Goal: Task Accomplishment & Management: Complete application form

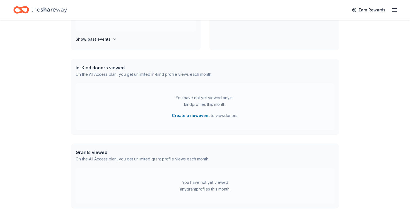
scroll to position [111, 0]
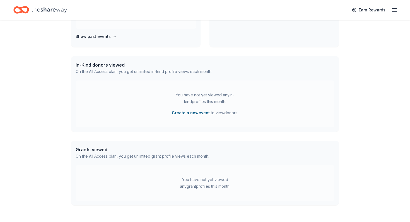
click at [198, 113] on button "Create a new event" at bounding box center [191, 113] width 38 height 7
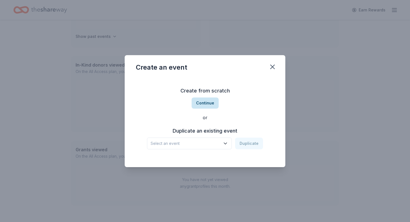
click at [208, 102] on button "Continue" at bounding box center [205, 103] width 27 height 11
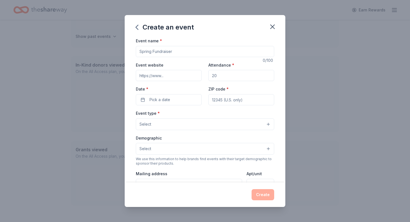
click at [168, 49] on input "Event name *" at bounding box center [205, 51] width 138 height 11
type input "Fall Gala"
click at [162, 77] on input "Event website" at bounding box center [169, 75] width 66 height 11
type input "[DOMAIN_NAME]"
click at [220, 76] on input "Attendance *" at bounding box center [241, 75] width 66 height 11
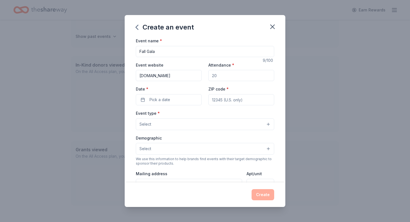
drag, startPoint x: 220, startPoint y: 76, endPoint x: 224, endPoint y: 76, distance: 3.9
click at [224, 76] on input "Attendance *" at bounding box center [241, 75] width 66 height 11
click at [223, 74] on input "Attendance *" at bounding box center [241, 75] width 66 height 11
type input "100"
click at [155, 102] on span "Pick a date" at bounding box center [160, 100] width 21 height 7
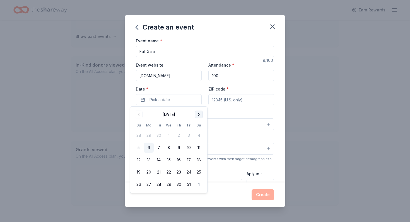
click at [199, 112] on button "Go to next month" at bounding box center [199, 115] width 8 height 8
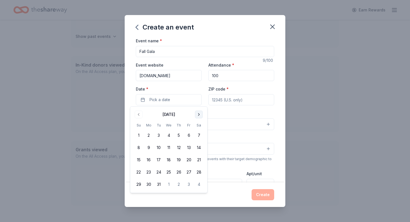
click at [199, 112] on button "Go to next month" at bounding box center [199, 115] width 8 height 8
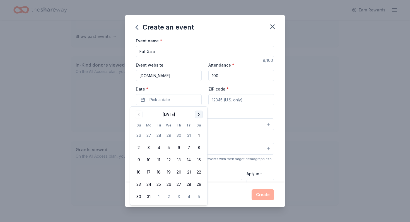
click at [199, 112] on button "Go to next month" at bounding box center [199, 115] width 8 height 8
click at [198, 146] on button "10" at bounding box center [199, 148] width 10 height 10
click at [235, 99] on input "ZIP code *" at bounding box center [241, 99] width 66 height 11
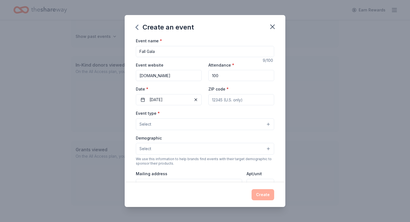
type input "92626"
type input "151 Kalmus Unit H9A"
click at [176, 124] on button "Select" at bounding box center [205, 125] width 138 height 12
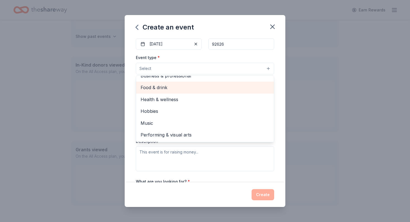
scroll to position [57, 0]
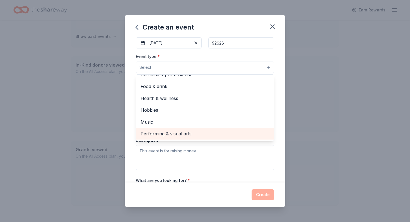
click at [178, 135] on span "Performing & visual arts" at bounding box center [205, 133] width 129 height 7
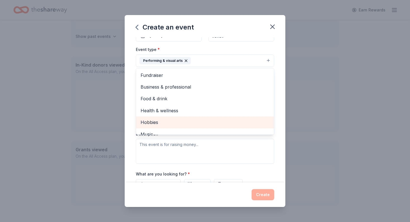
scroll to position [0, 0]
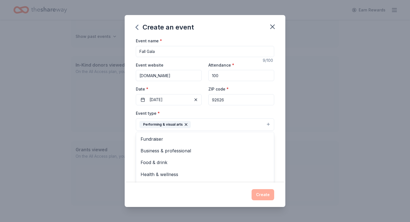
click at [256, 110] on div "Event type * Performing & visual arts Fundraiser Business & professional Food &…" at bounding box center [205, 120] width 138 height 21
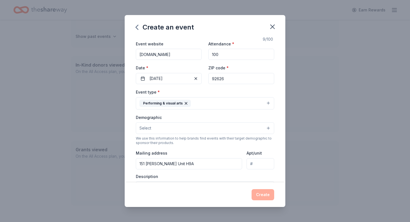
scroll to position [26, 0]
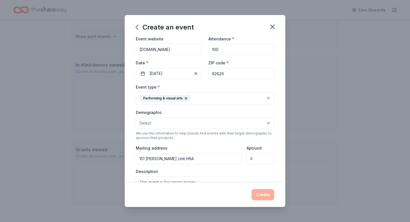
click at [254, 124] on button "Select" at bounding box center [205, 123] width 138 height 12
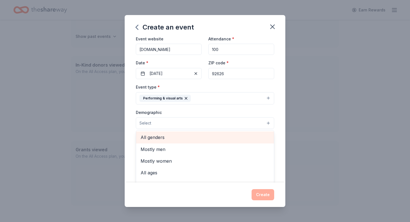
click at [204, 138] on span "All genders" at bounding box center [205, 137] width 129 height 7
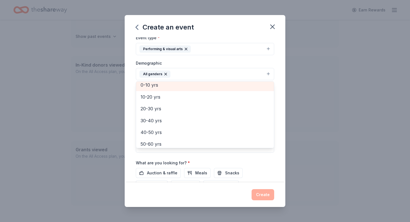
scroll to position [46, 0]
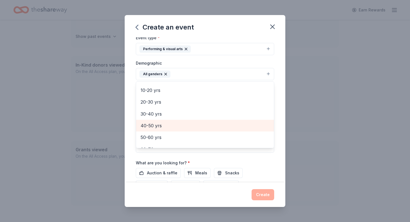
click at [186, 125] on span "40-50 yrs" at bounding box center [205, 125] width 129 height 7
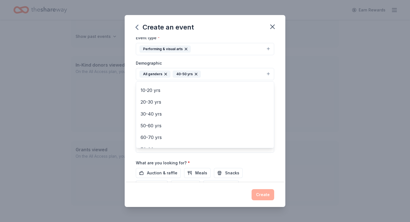
click at [281, 73] on div "Event name * Fall Gala 9 /100 Event website www.braverplayers.org Attendance * …" at bounding box center [205, 109] width 161 height 145
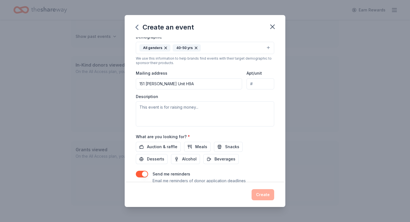
scroll to position [106, 0]
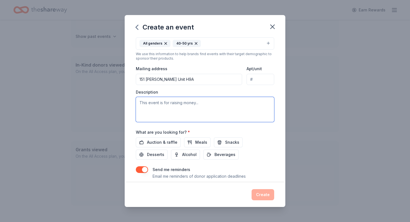
click at [194, 106] on textarea at bounding box center [205, 109] width 138 height 25
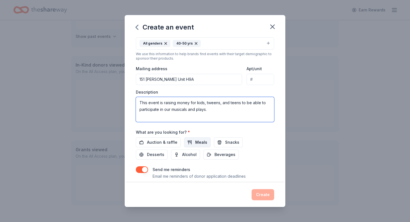
type textarea "This event is raising money for kids, tweens, and teens to be able to participa…"
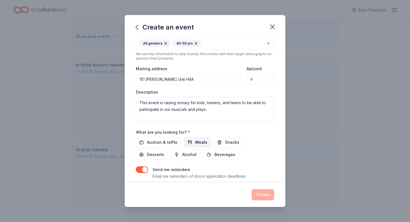
click at [199, 141] on span "Meals" at bounding box center [201, 142] width 12 height 7
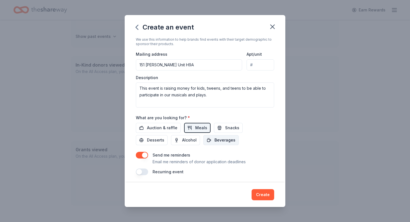
scroll to position [122, 0]
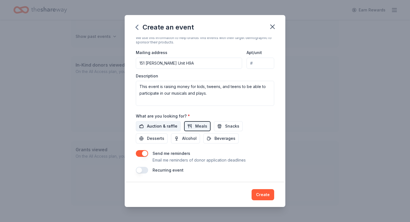
click at [169, 124] on span "Auction & raffle" at bounding box center [162, 126] width 30 height 7
click at [196, 123] on span "Meals" at bounding box center [201, 126] width 12 height 7
click at [265, 194] on button "Create" at bounding box center [263, 194] width 23 height 11
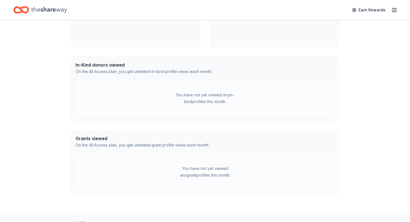
scroll to position [68, 0]
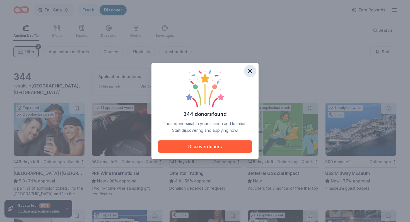
click at [251, 70] on icon "button" at bounding box center [250, 71] width 4 height 4
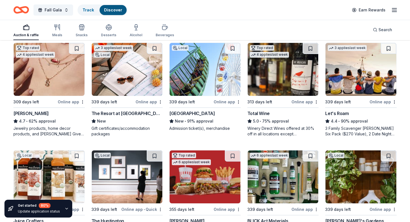
scroll to position [277, 0]
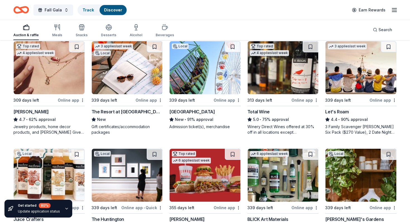
click at [132, 75] on img at bounding box center [127, 67] width 71 height 53
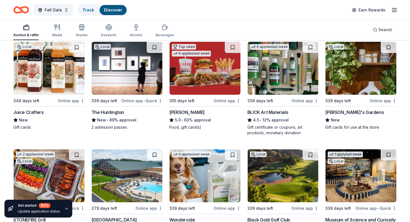
scroll to position [386, 0]
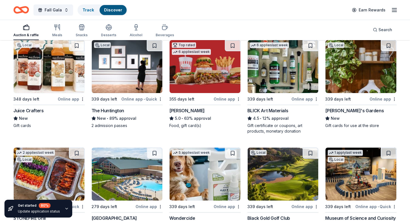
click at [357, 68] on img at bounding box center [360, 66] width 71 height 53
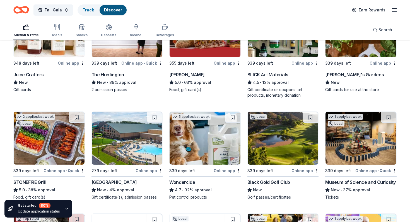
scroll to position [426, 0]
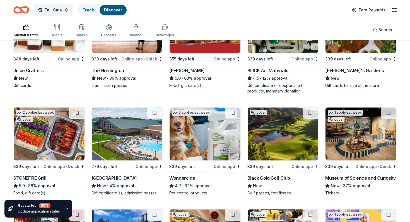
click at [63, 134] on img at bounding box center [49, 134] width 71 height 53
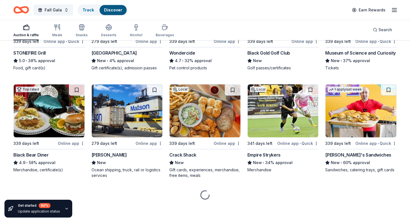
scroll to position [552, 0]
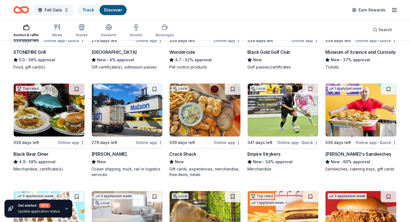
click at [196, 122] on img at bounding box center [205, 110] width 71 height 53
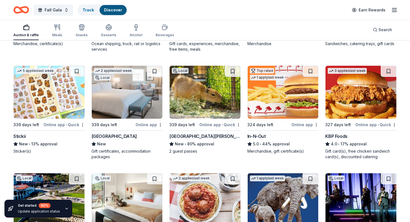
scroll to position [679, 0]
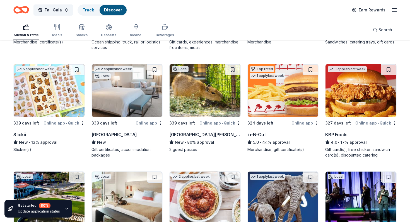
click at [118, 102] on img at bounding box center [127, 90] width 71 height 53
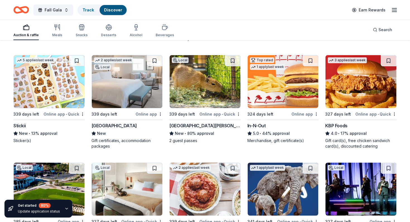
scroll to position [692, 0]
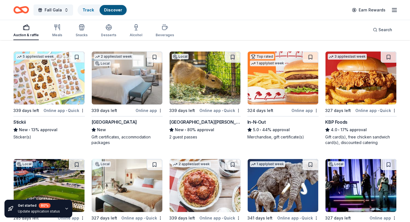
click at [281, 81] on img at bounding box center [283, 78] width 71 height 53
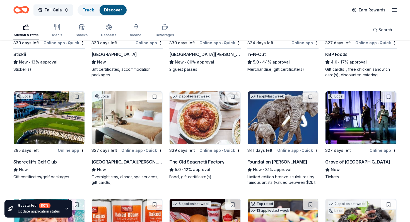
scroll to position [766, 0]
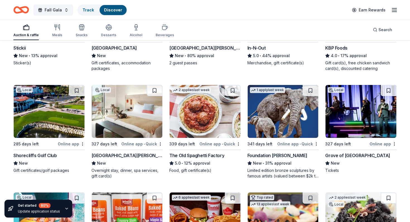
click at [197, 124] on img at bounding box center [205, 111] width 71 height 53
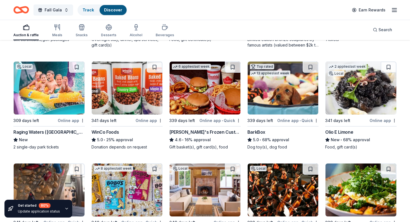
scroll to position [898, 0]
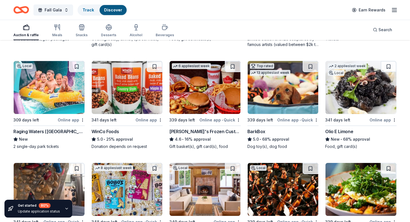
click at [50, 90] on img at bounding box center [49, 87] width 71 height 53
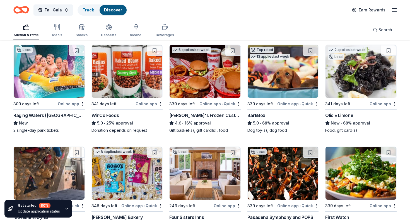
scroll to position [914, 0]
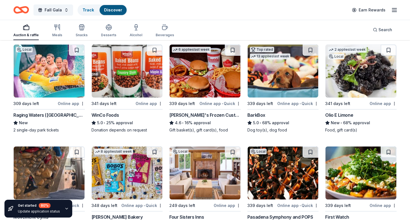
click at [259, 76] on img at bounding box center [283, 71] width 71 height 53
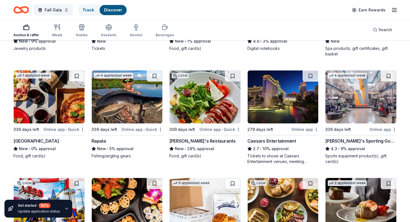
scroll to position [2815, 0]
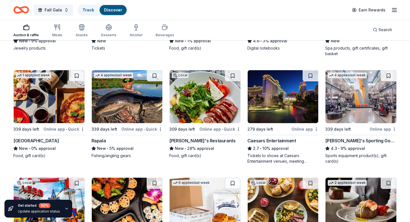
click at [216, 112] on img at bounding box center [205, 96] width 71 height 53
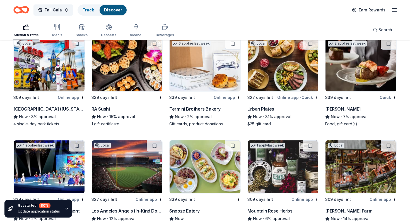
scroll to position [2964, 0]
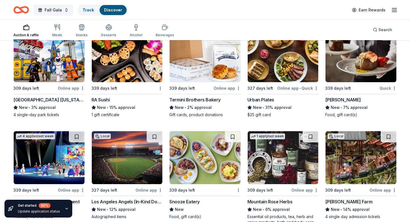
click at [358, 52] on img at bounding box center [360, 55] width 71 height 53
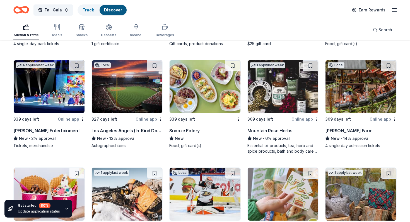
scroll to position [3036, 0]
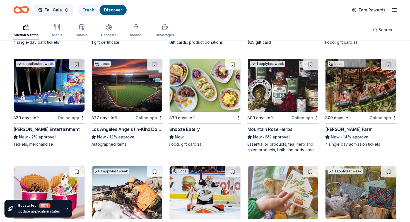
click at [339, 100] on img at bounding box center [360, 85] width 71 height 53
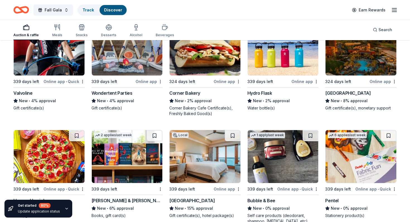
scroll to position [4039, 0]
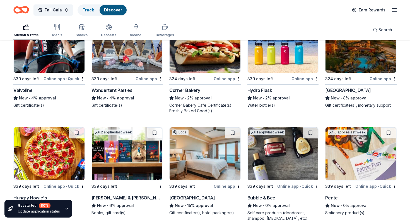
click at [342, 56] on img at bounding box center [360, 46] width 71 height 53
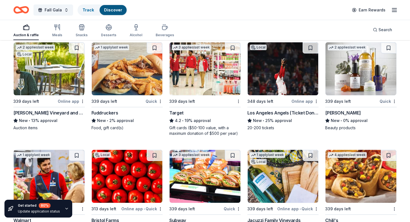
scroll to position [4212, 0]
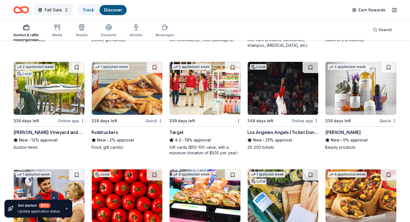
click at [201, 95] on img at bounding box center [205, 88] width 71 height 53
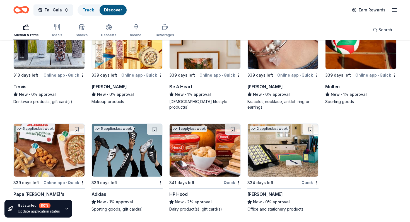
scroll to position [7223, 0]
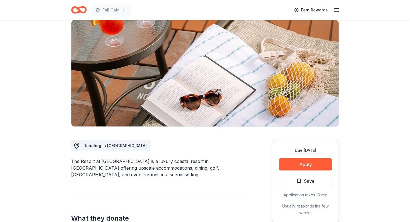
scroll to position [51, 0]
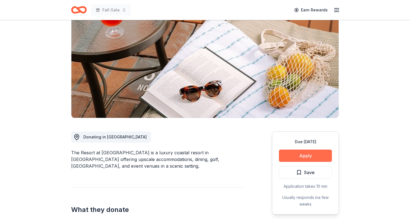
click at [307, 158] on button "Apply" at bounding box center [305, 156] width 53 height 12
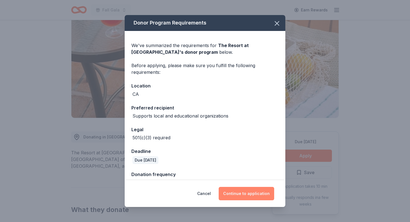
click at [245, 194] on button "Continue to application" at bounding box center [247, 193] width 56 height 13
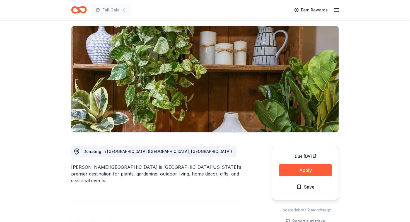
scroll to position [51, 0]
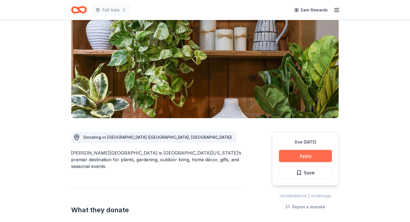
click at [307, 154] on button "Apply" at bounding box center [305, 156] width 53 height 12
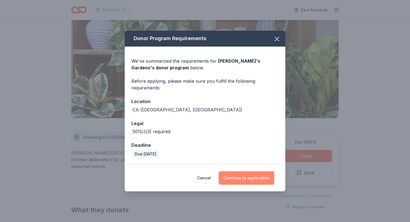
click at [252, 178] on button "Continue to application" at bounding box center [247, 178] width 56 height 13
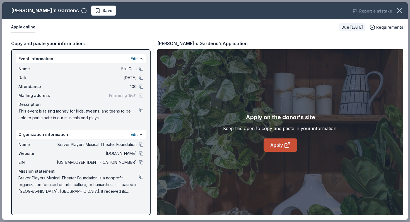
click at [274, 148] on link "Apply" at bounding box center [281, 145] width 34 height 13
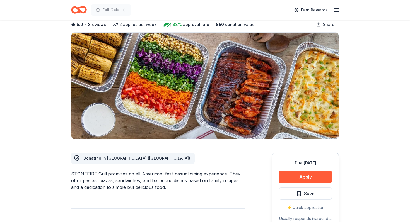
scroll to position [37, 0]
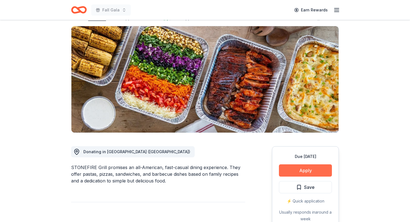
click at [309, 171] on button "Apply" at bounding box center [305, 171] width 53 height 12
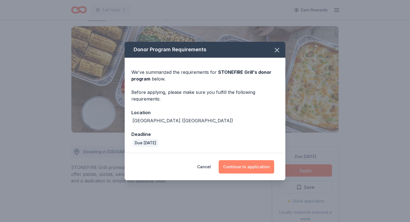
click at [260, 165] on button "Continue to application" at bounding box center [247, 166] width 56 height 13
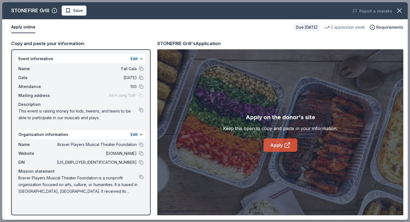
click at [274, 148] on link "Apply" at bounding box center [281, 145] width 34 height 13
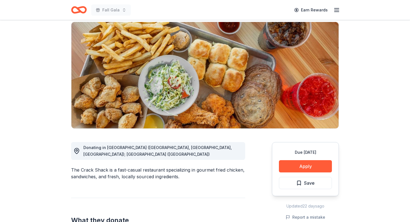
scroll to position [43, 0]
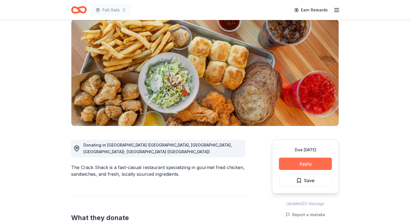
click at [297, 165] on button "Apply" at bounding box center [305, 164] width 53 height 12
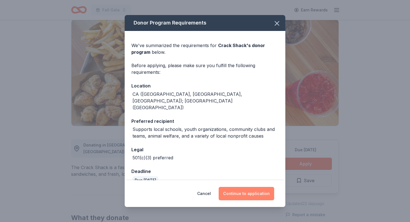
click at [249, 188] on button "Continue to application" at bounding box center [247, 193] width 56 height 13
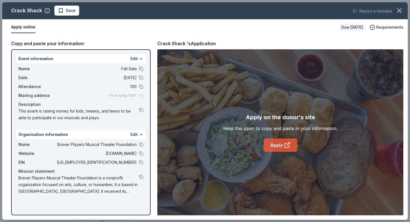
click at [276, 146] on link "Apply" at bounding box center [281, 145] width 34 height 13
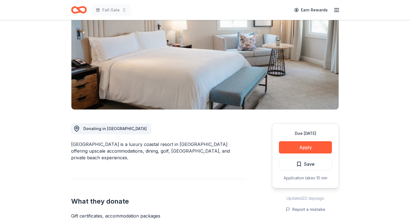
scroll to position [93, 0]
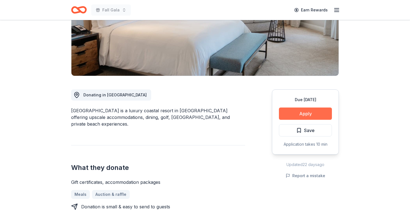
click at [303, 113] on button "Apply" at bounding box center [305, 114] width 53 height 12
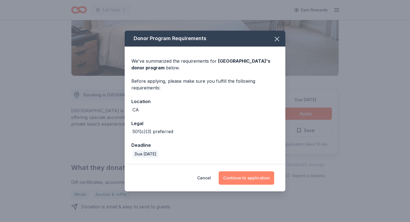
click at [244, 178] on button "Continue to application" at bounding box center [247, 178] width 56 height 13
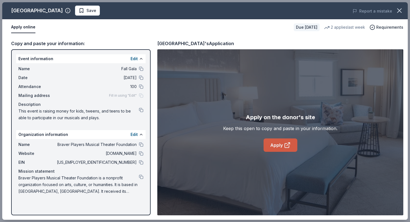
click at [282, 143] on link "Apply" at bounding box center [281, 145] width 34 height 13
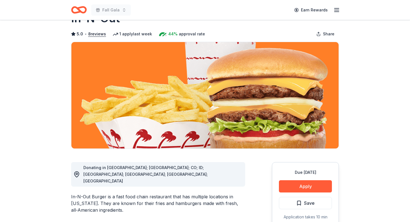
scroll to position [55, 0]
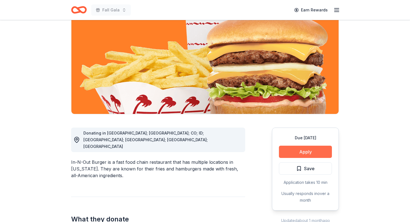
click at [306, 151] on button "Apply" at bounding box center [305, 152] width 53 height 12
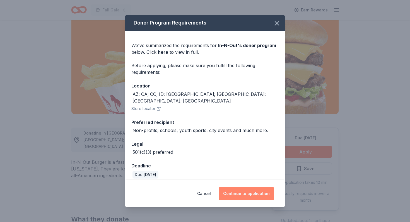
click at [254, 193] on button "Continue to application" at bounding box center [247, 193] width 56 height 13
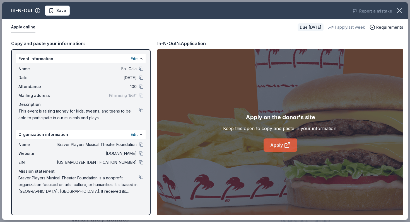
click at [279, 144] on link "Apply" at bounding box center [281, 145] width 34 height 13
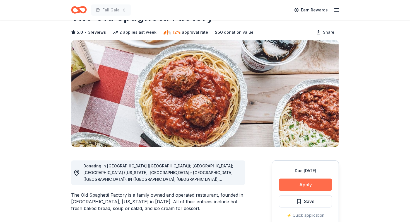
scroll to position [24, 0]
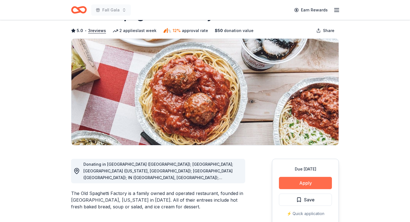
click at [300, 182] on button "Apply" at bounding box center [305, 183] width 53 height 12
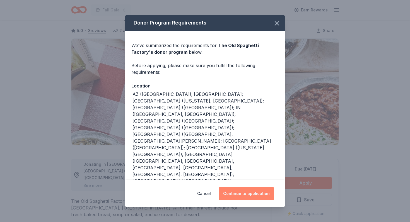
click at [248, 187] on button "Continue to application" at bounding box center [247, 193] width 56 height 13
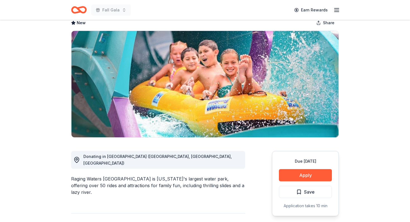
scroll to position [54, 0]
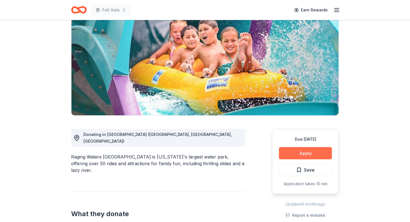
click at [307, 153] on button "Apply" at bounding box center [305, 153] width 53 height 12
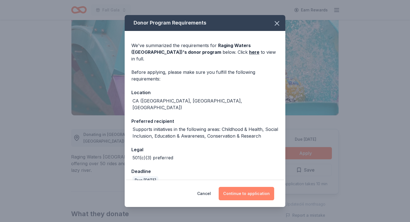
click at [256, 192] on button "Continue to application" at bounding box center [247, 193] width 56 height 13
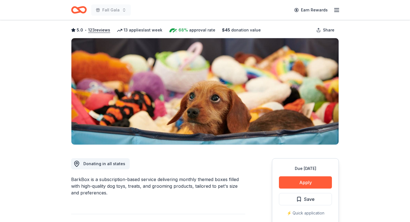
scroll to position [36, 0]
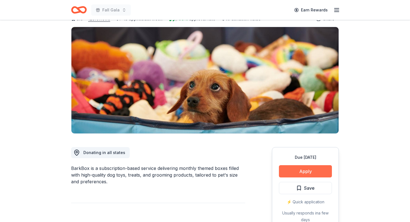
click at [291, 172] on button "Apply" at bounding box center [305, 171] width 53 height 12
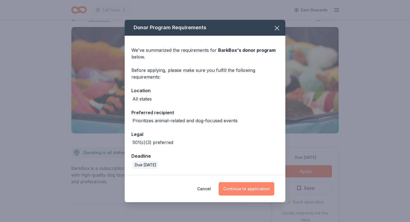
click at [264, 189] on button "Continue to application" at bounding box center [247, 188] width 56 height 13
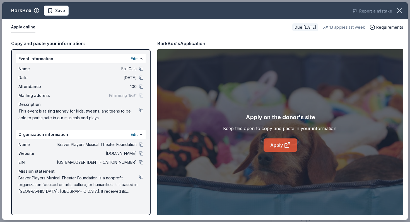
click at [275, 142] on link "Apply" at bounding box center [281, 145] width 34 height 13
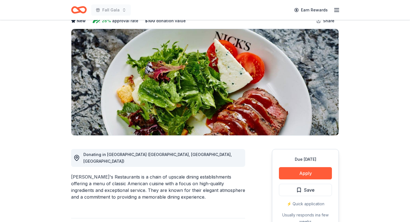
scroll to position [38, 0]
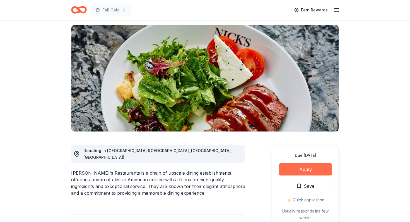
click at [309, 169] on button "Apply" at bounding box center [305, 169] width 53 height 12
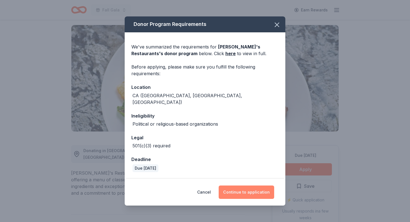
click at [248, 189] on button "Continue to application" at bounding box center [247, 192] width 56 height 13
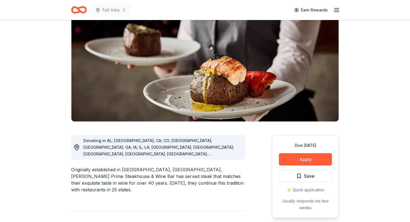
scroll to position [53, 0]
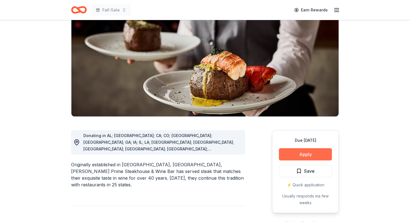
click at [295, 154] on button "Apply" at bounding box center [305, 154] width 53 height 12
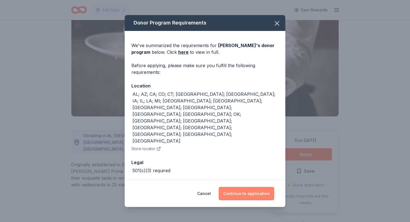
click at [252, 187] on button "Continue to application" at bounding box center [247, 193] width 56 height 13
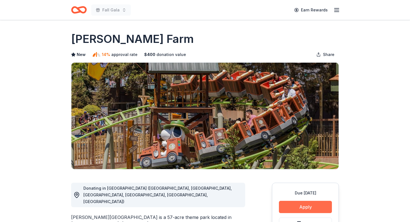
click at [302, 208] on button "Apply" at bounding box center [305, 207] width 53 height 12
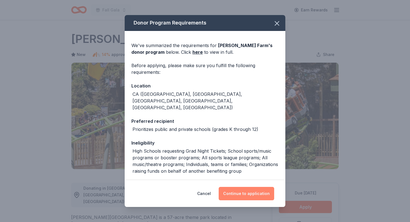
click at [246, 194] on button "Continue to application" at bounding box center [247, 193] width 56 height 13
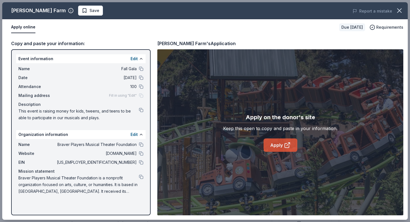
click at [281, 144] on link "Apply" at bounding box center [281, 145] width 34 height 13
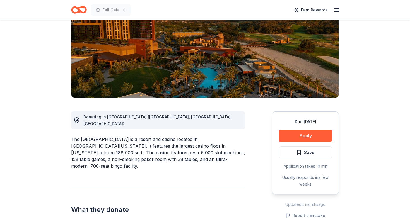
scroll to position [75, 0]
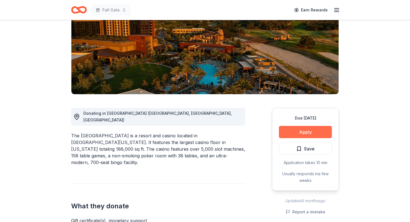
click at [315, 129] on button "Apply" at bounding box center [305, 132] width 53 height 12
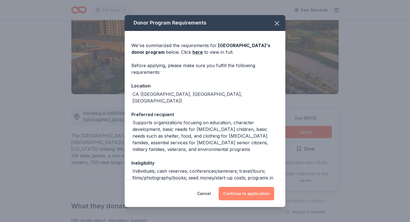
click at [244, 198] on button "Continue to application" at bounding box center [247, 193] width 56 height 13
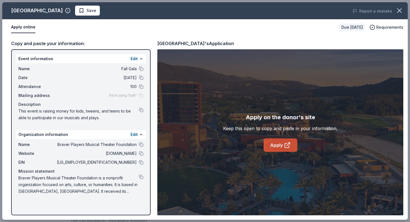
click at [283, 145] on link "Apply" at bounding box center [281, 145] width 34 height 13
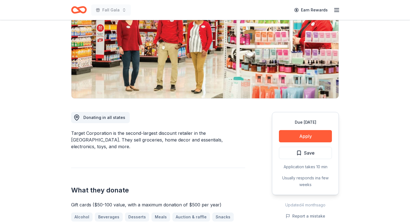
scroll to position [74, 0]
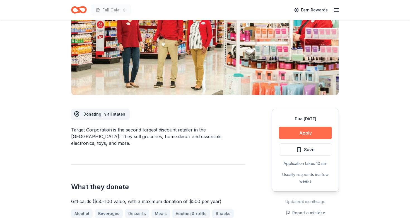
click at [298, 132] on button "Apply" at bounding box center [305, 133] width 53 height 12
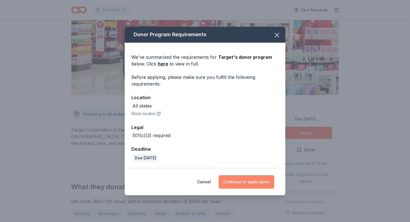
click at [245, 182] on button "Continue to application" at bounding box center [247, 181] width 56 height 13
